Goal: Information Seeking & Learning: Learn about a topic

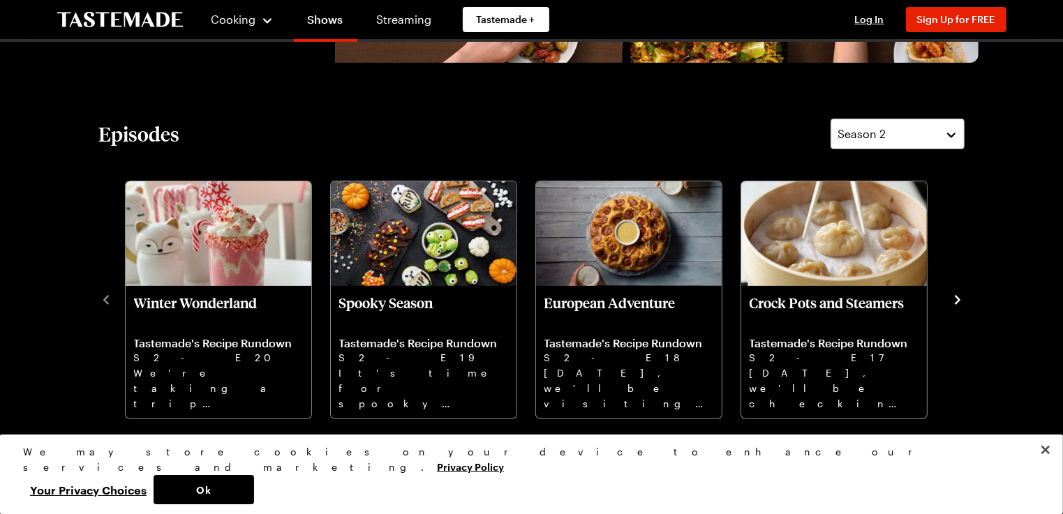
scroll to position [349, 0]
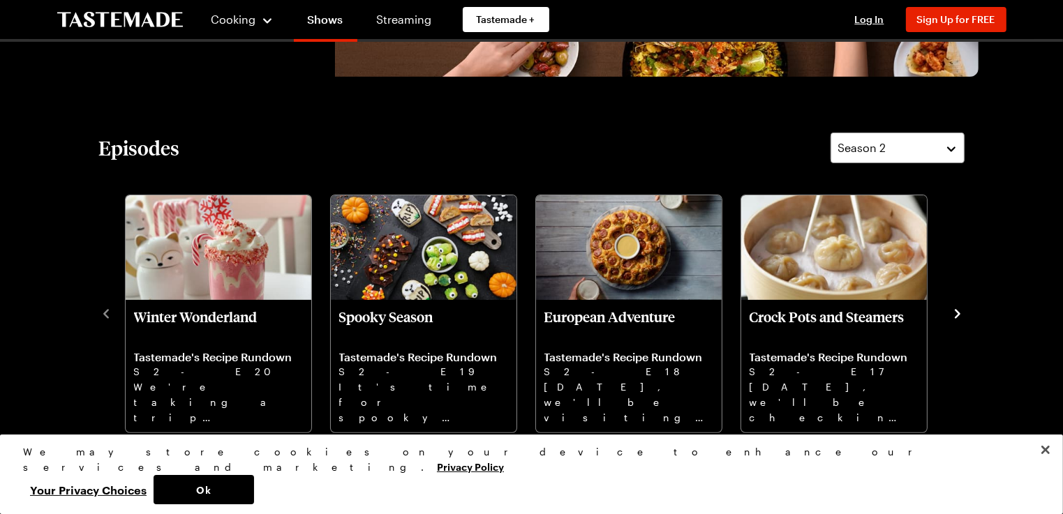
click at [958, 313] on icon "navigate to next item" at bounding box center [958, 313] width 6 height 9
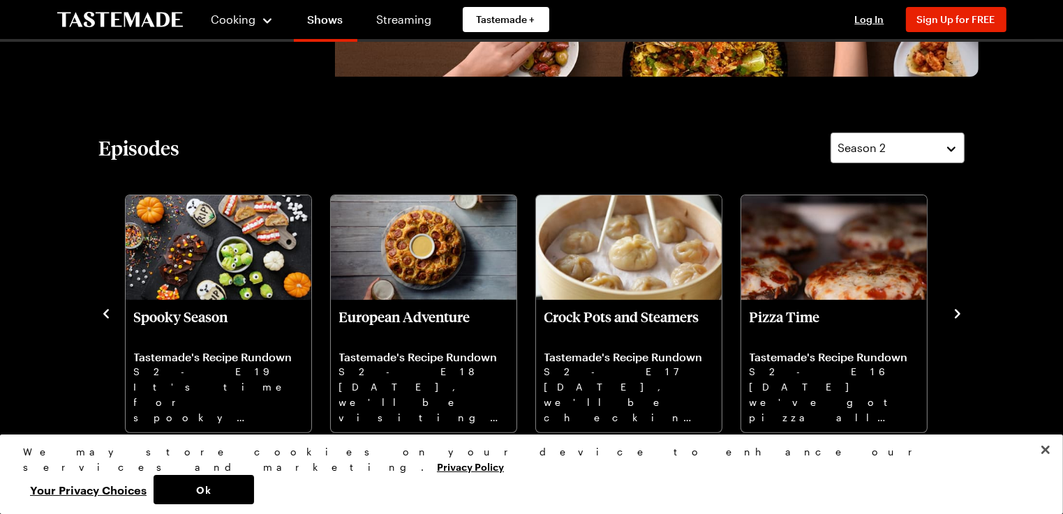
click at [961, 309] on icon "navigate to next item" at bounding box center [958, 314] width 14 height 14
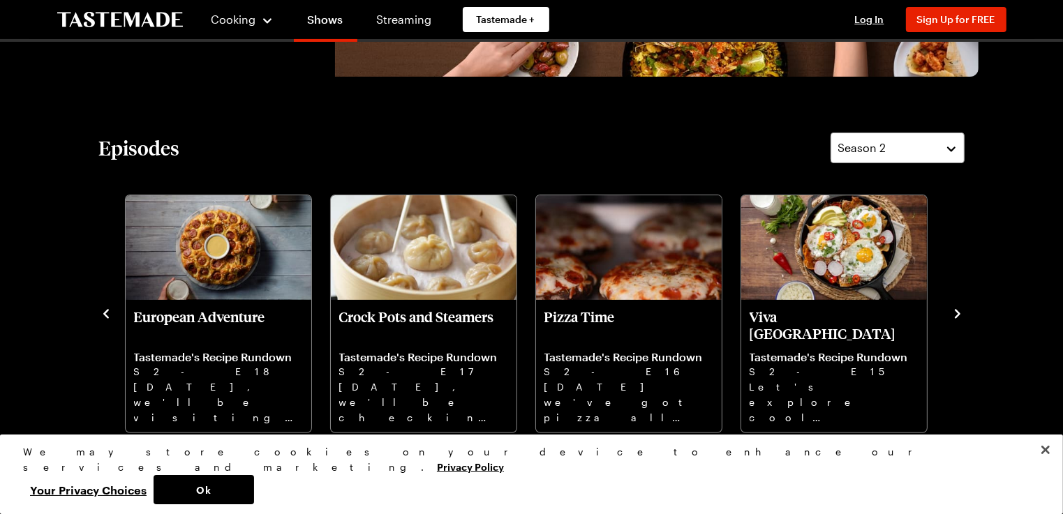
click at [954, 315] on icon "navigate to next item" at bounding box center [958, 314] width 14 height 14
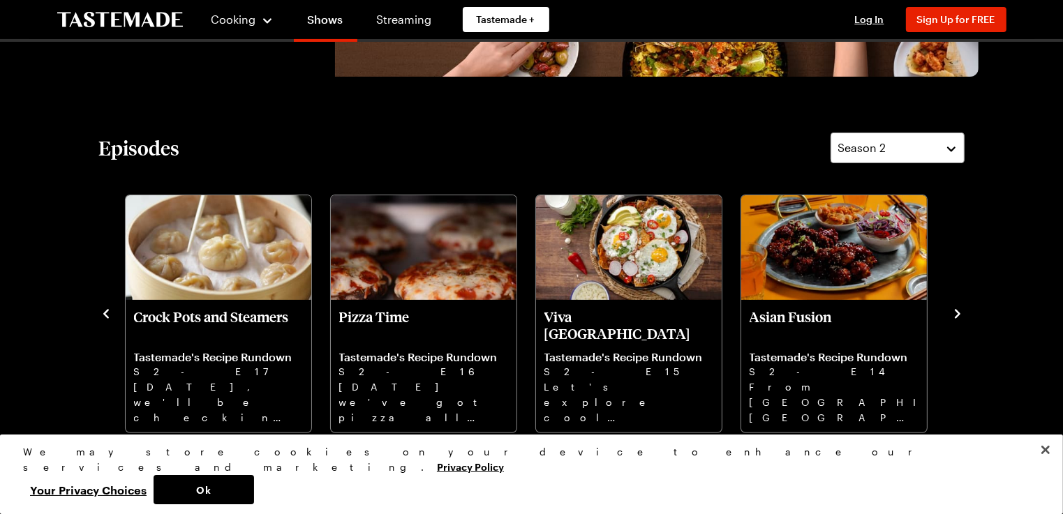
click at [954, 315] on icon "navigate to next item" at bounding box center [958, 314] width 14 height 14
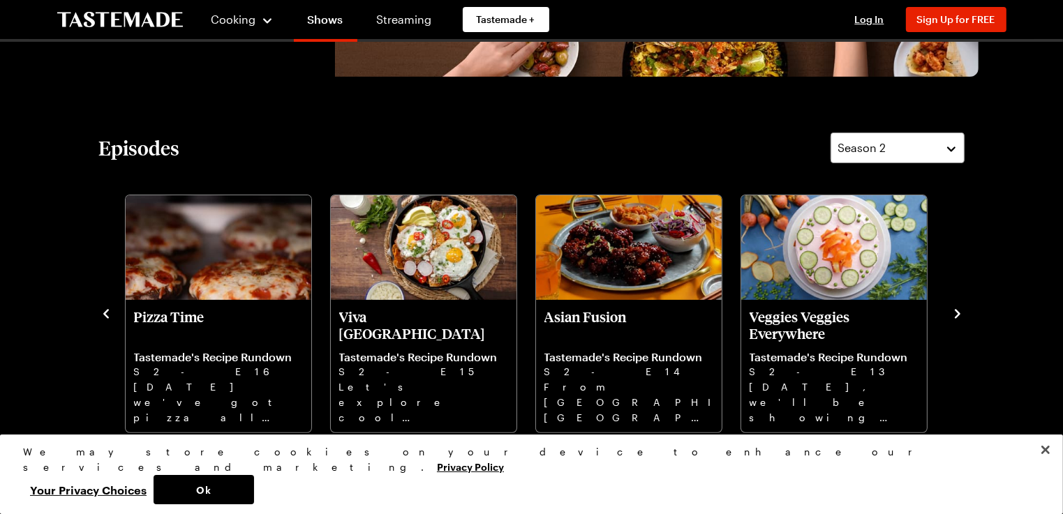
click at [954, 315] on icon "navigate to next item" at bounding box center [958, 314] width 14 height 14
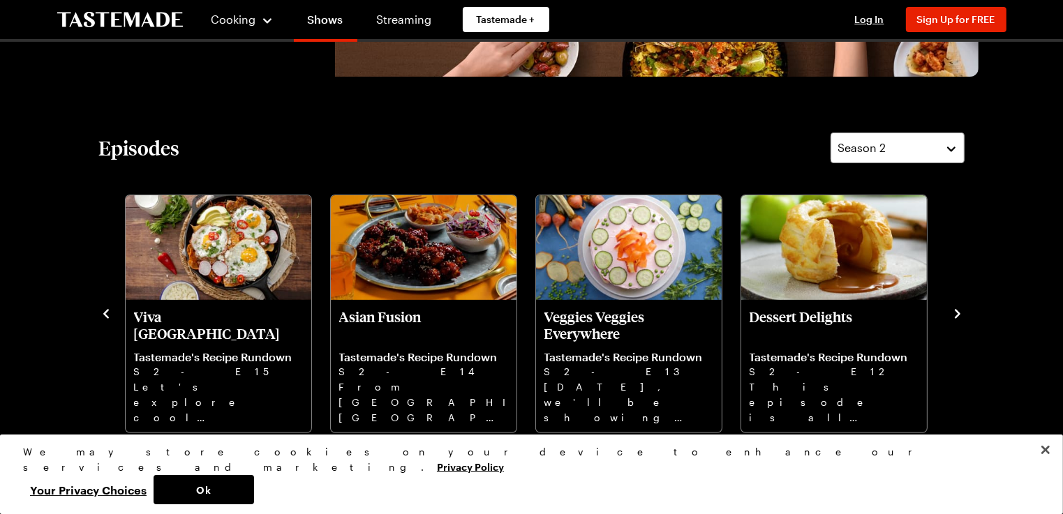
click at [956, 313] on icon "navigate to next item" at bounding box center [958, 314] width 14 height 14
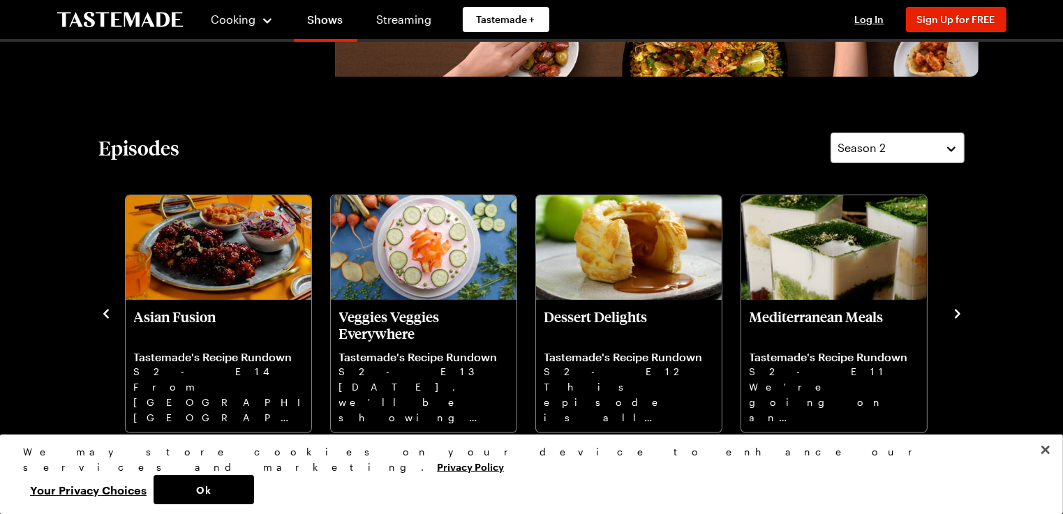
click at [956, 313] on icon "navigate to next item" at bounding box center [958, 314] width 14 height 14
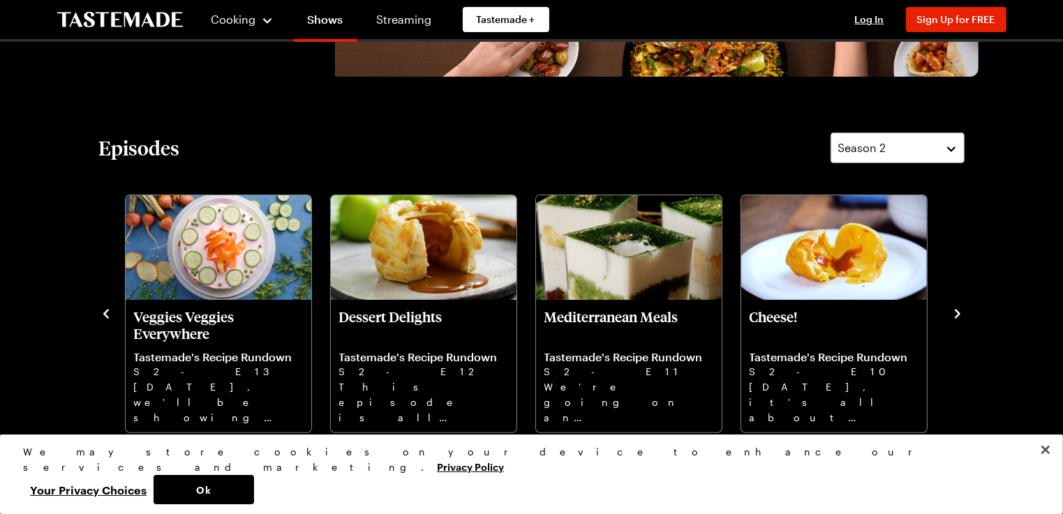
click at [956, 313] on icon "navigate to next item" at bounding box center [958, 314] width 14 height 14
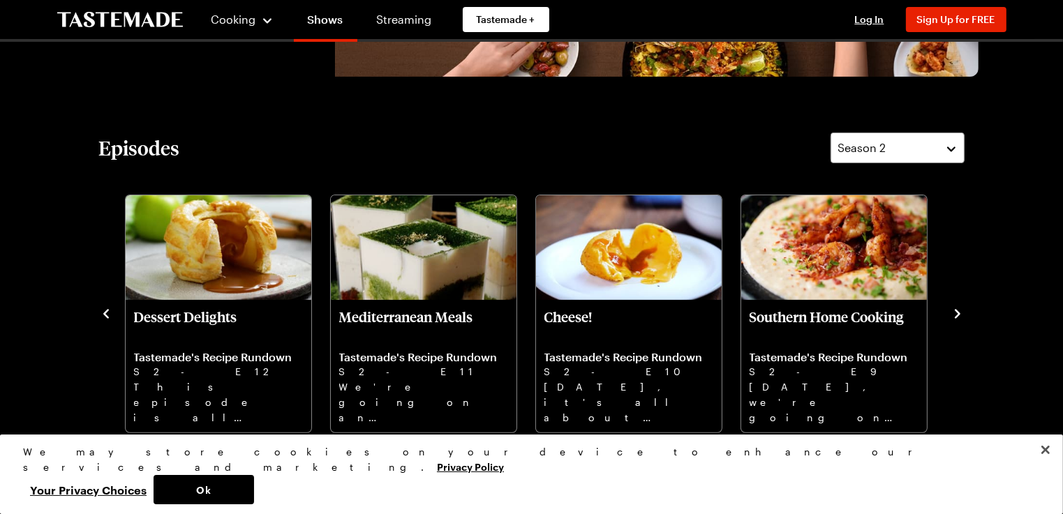
click at [956, 313] on icon "navigate to next item" at bounding box center [958, 314] width 14 height 14
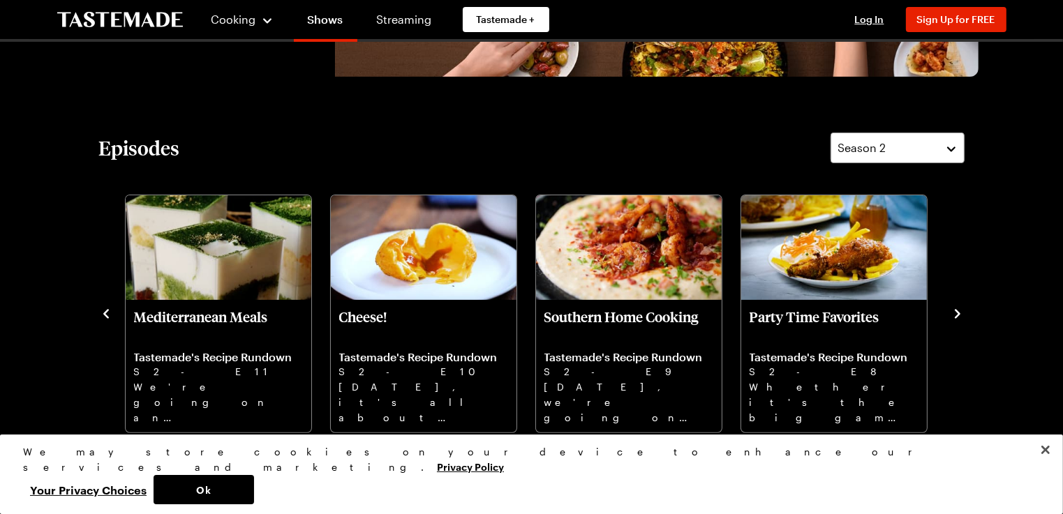
click at [956, 313] on icon "navigate to next item" at bounding box center [958, 314] width 14 height 14
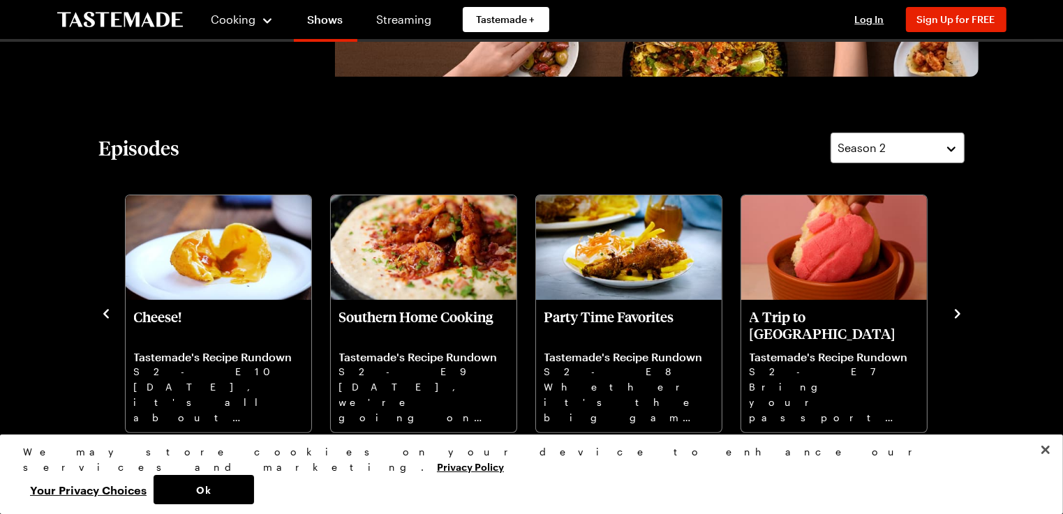
click at [956, 313] on icon "navigate to next item" at bounding box center [958, 314] width 14 height 14
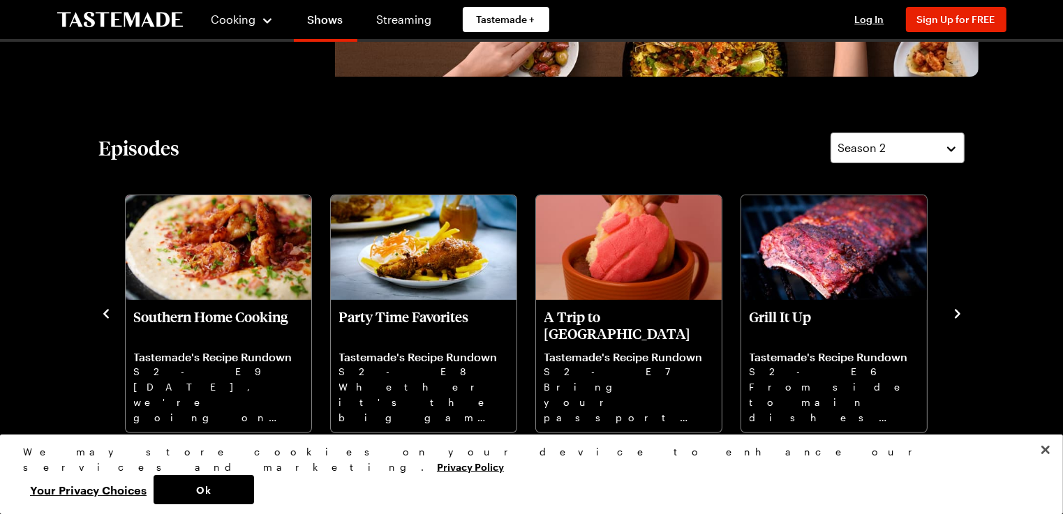
click at [956, 313] on icon "navigate to next item" at bounding box center [958, 314] width 14 height 14
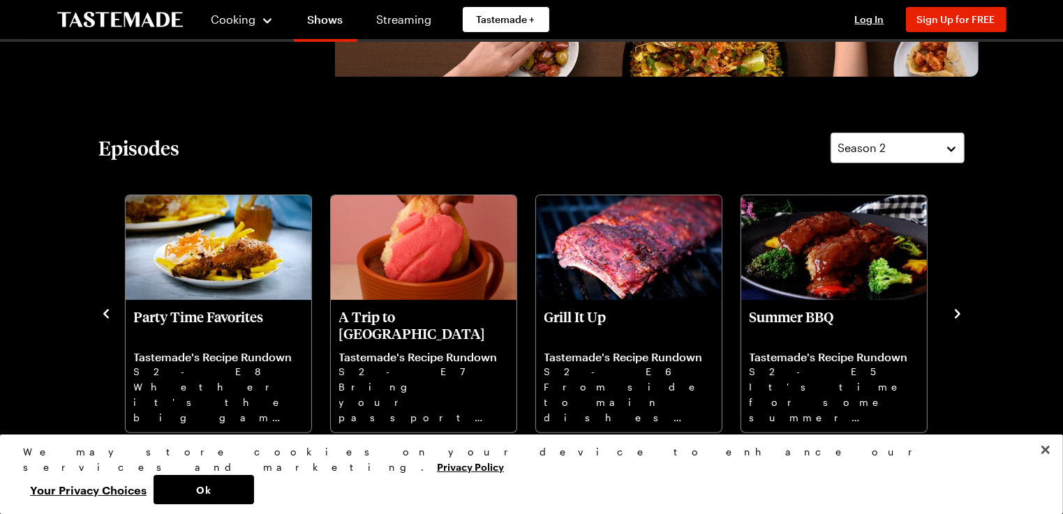
click at [956, 313] on icon "navigate to next item" at bounding box center [958, 314] width 14 height 14
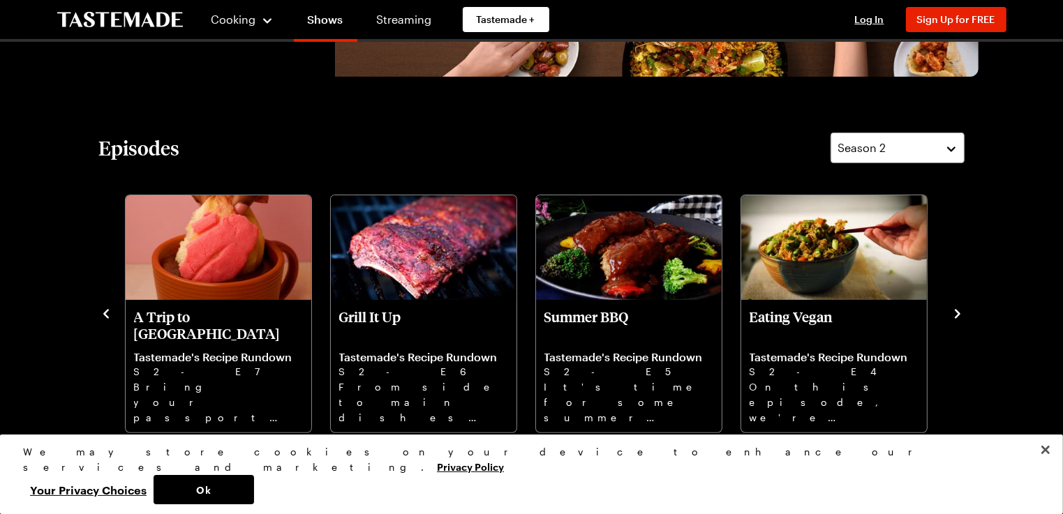
click at [956, 313] on icon "navigate to next item" at bounding box center [958, 314] width 14 height 14
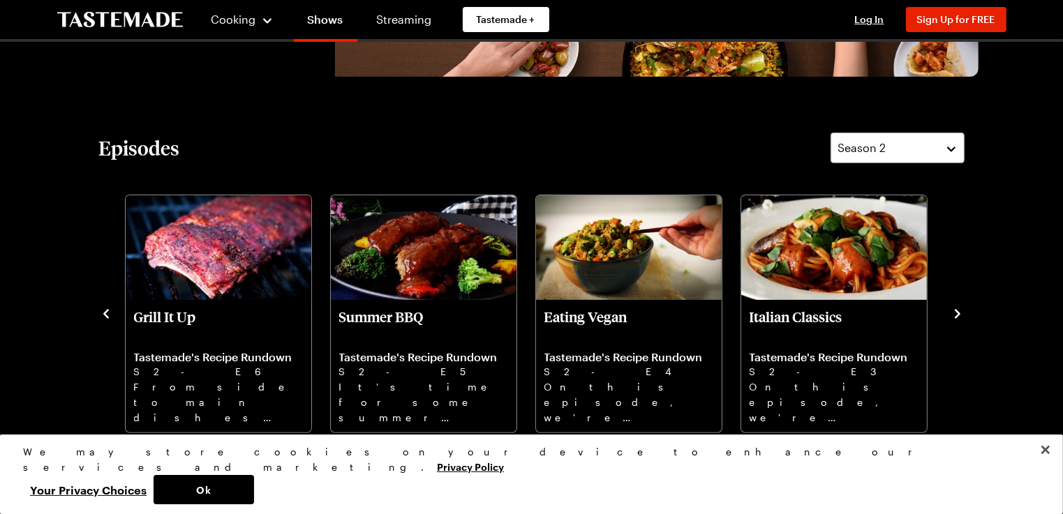
click at [956, 313] on icon "navigate to next item" at bounding box center [958, 314] width 14 height 14
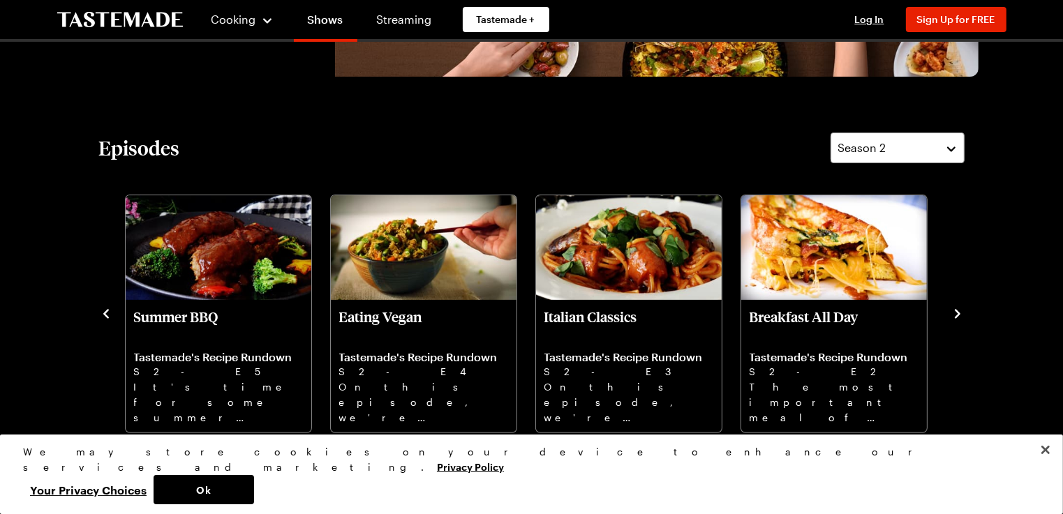
click at [956, 313] on icon "navigate to next item" at bounding box center [958, 314] width 14 height 14
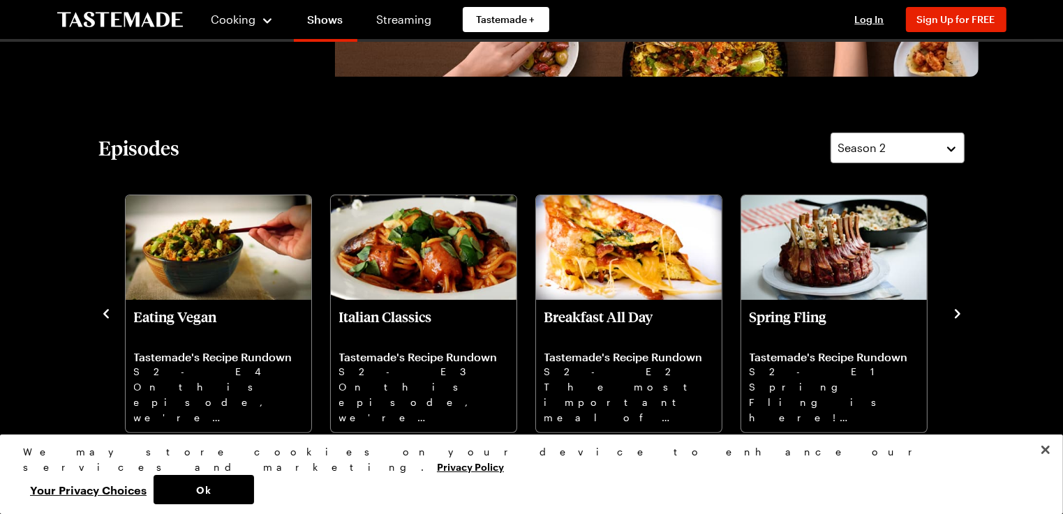
click at [956, 313] on icon "navigate to next item" at bounding box center [958, 314] width 14 height 14
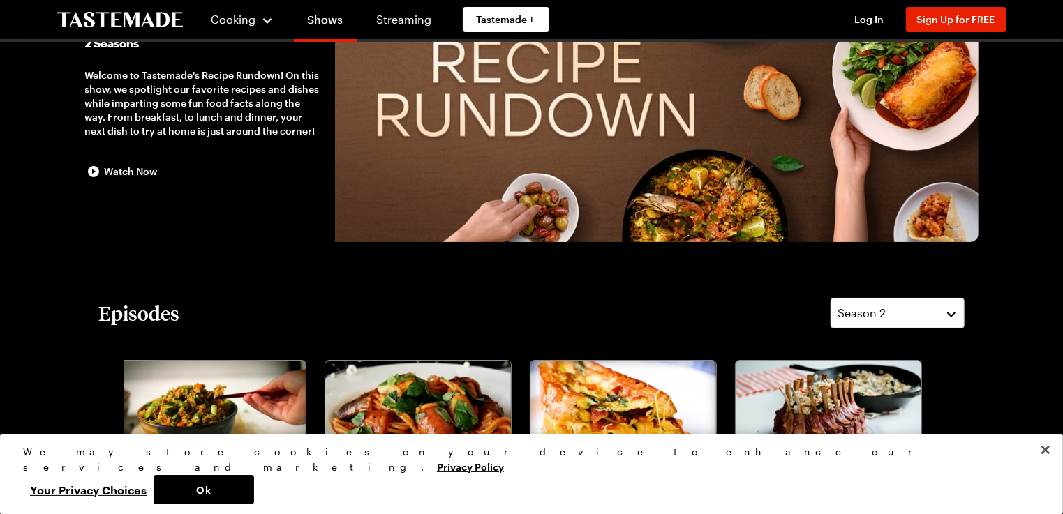
scroll to position [0, 0]
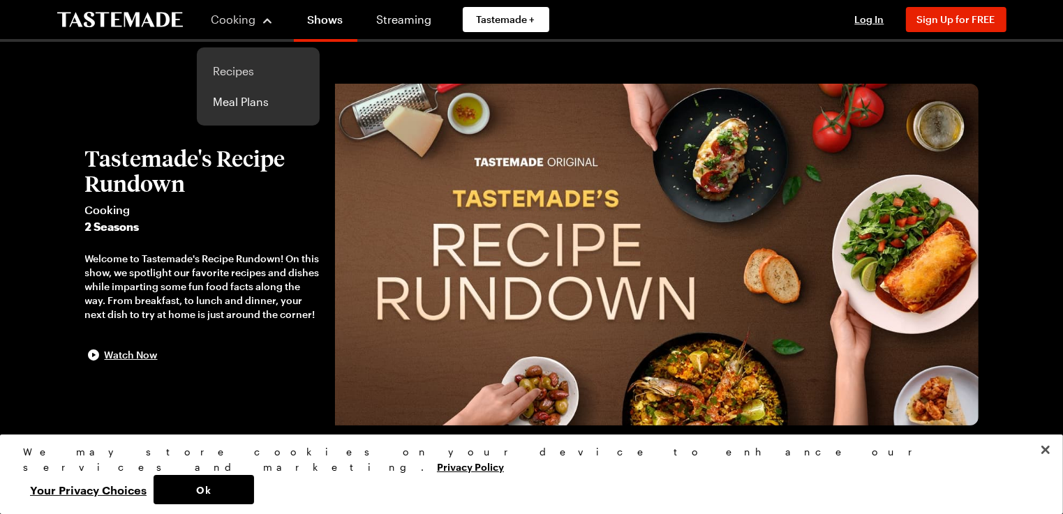
click at [246, 72] on link "Recipes" at bounding box center [258, 71] width 106 height 31
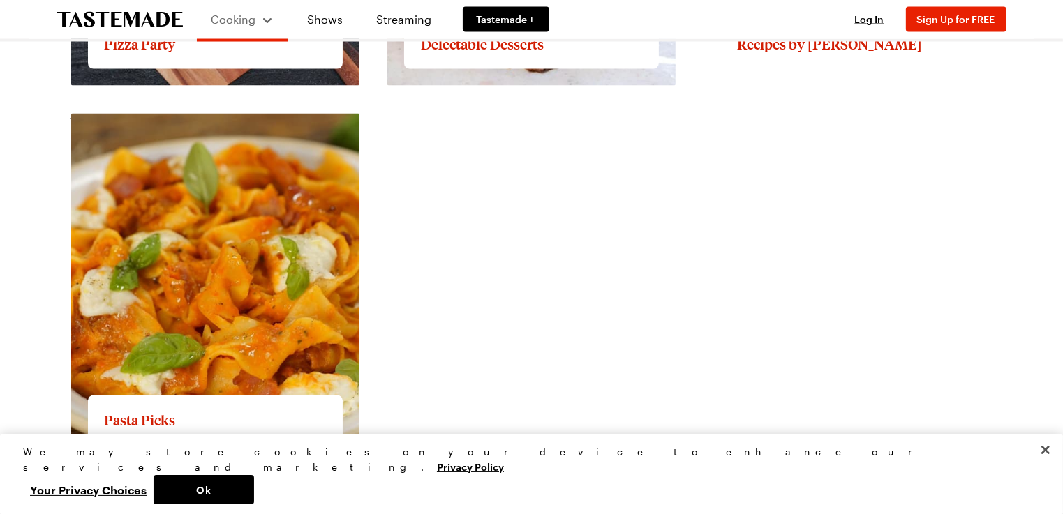
scroll to position [2513, 0]
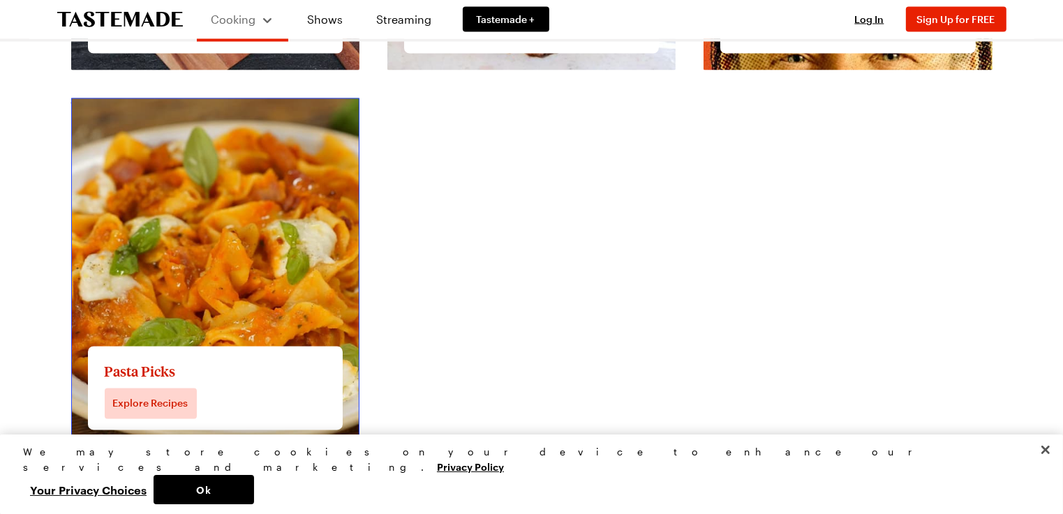
click at [239, 113] on link "View full content for Pasta Picks" at bounding box center [155, 106] width 168 height 13
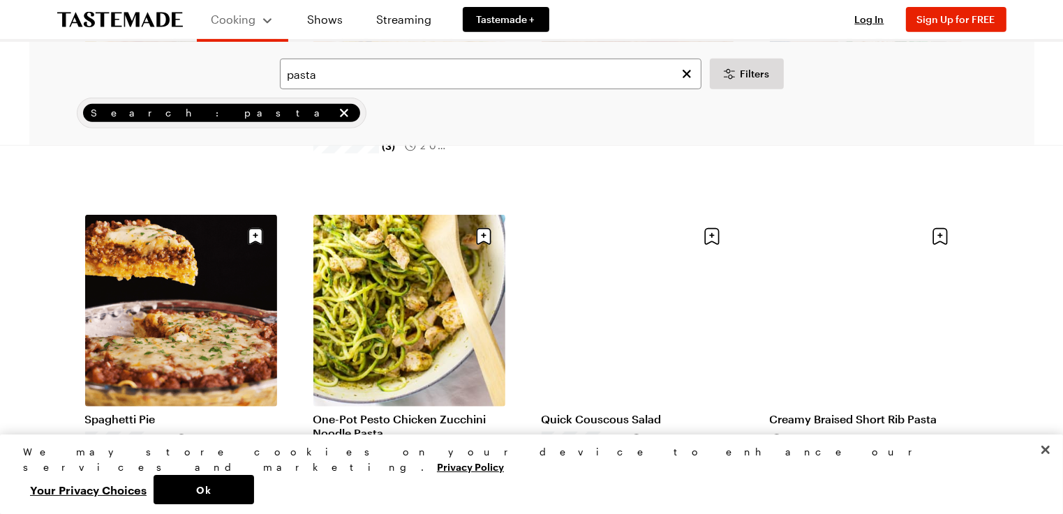
scroll to position [698, 0]
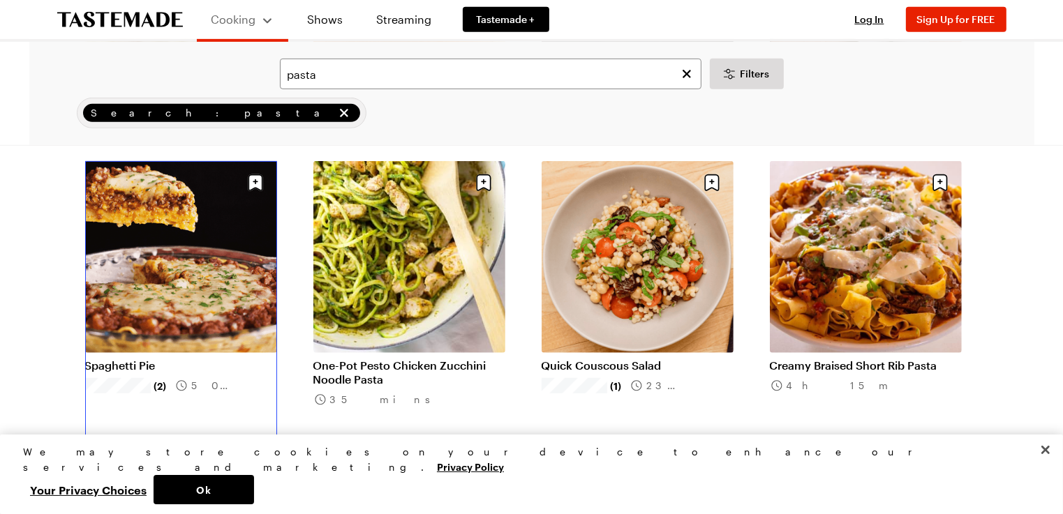
click at [202, 359] on link "Spaghetti Pie" at bounding box center [181, 366] width 192 height 14
